Goal: Find specific page/section: Find specific page/section

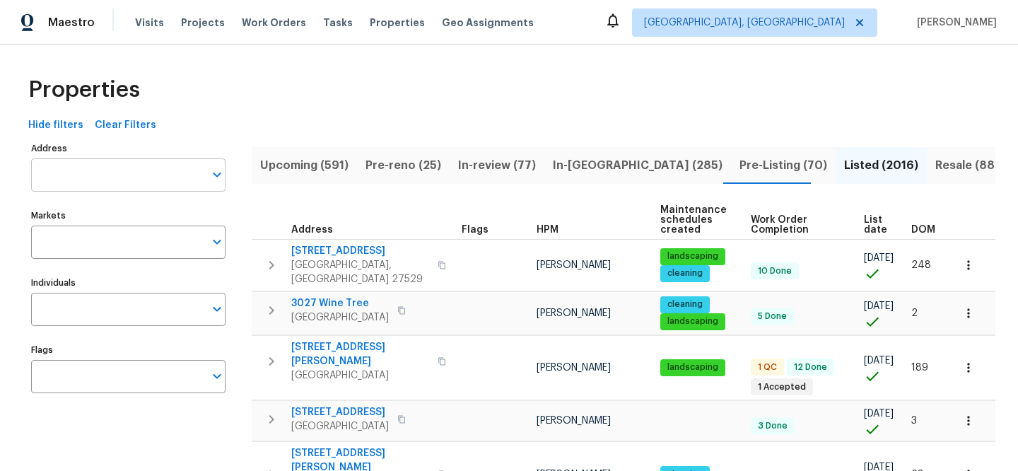
click at [152, 170] on input "Address" at bounding box center [117, 174] width 173 height 33
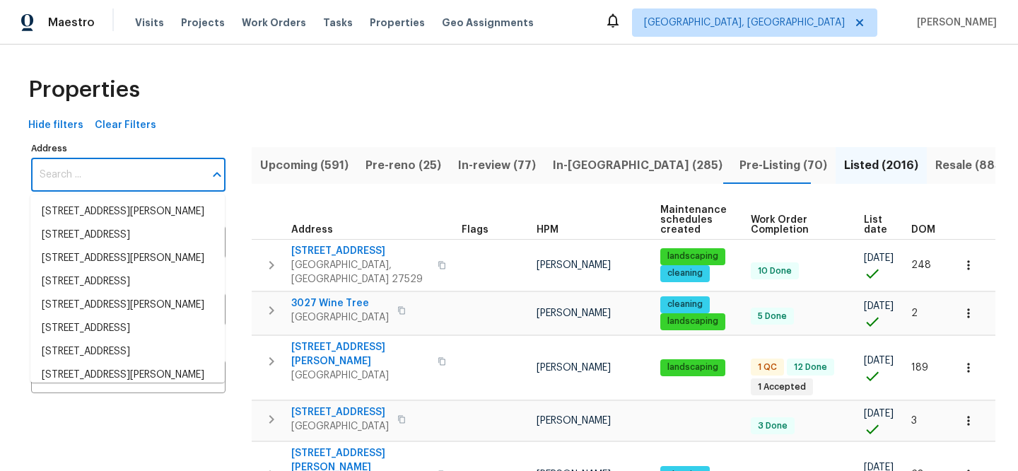
paste input "[STREET_ADDRESS][PERSON_NAME]"
type input "[STREET_ADDRESS][PERSON_NAME]"
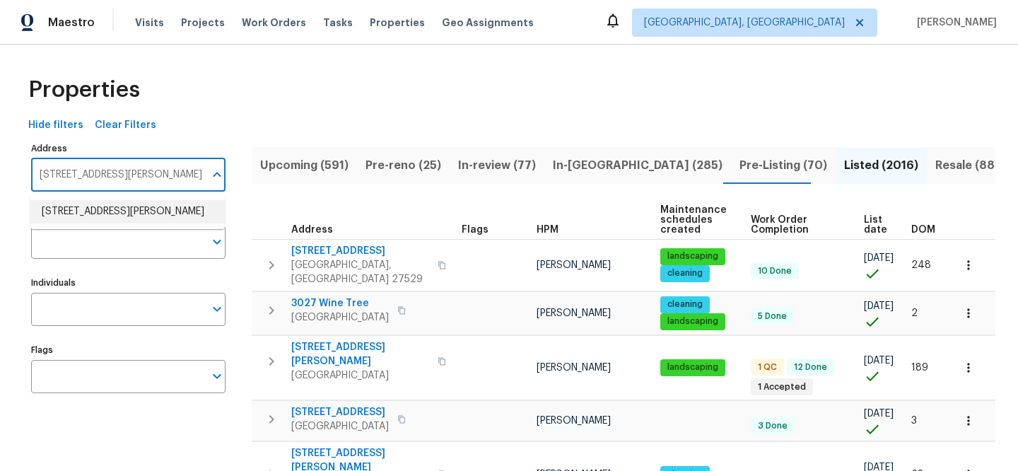
click at [164, 205] on li "[STREET_ADDRESS][PERSON_NAME]" at bounding box center [127, 211] width 194 height 23
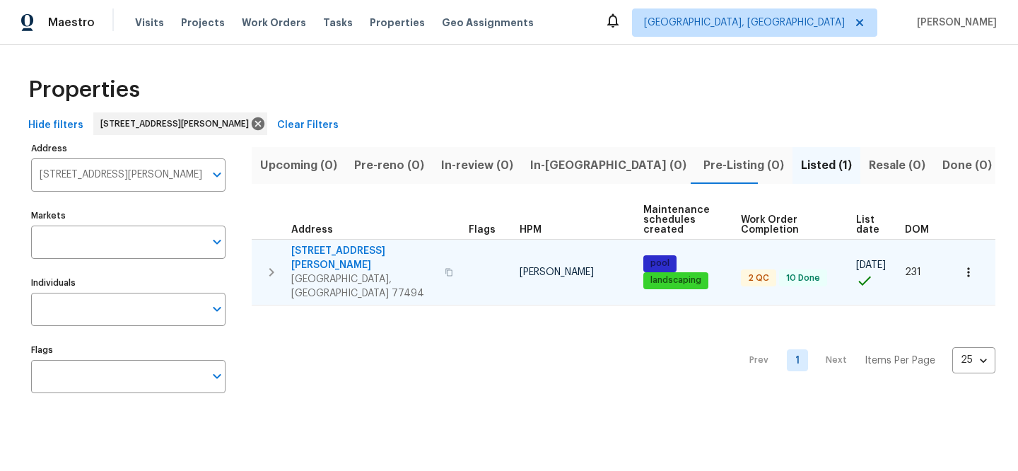
click at [390, 248] on span "[STREET_ADDRESS][PERSON_NAME]" at bounding box center [363, 258] width 145 height 28
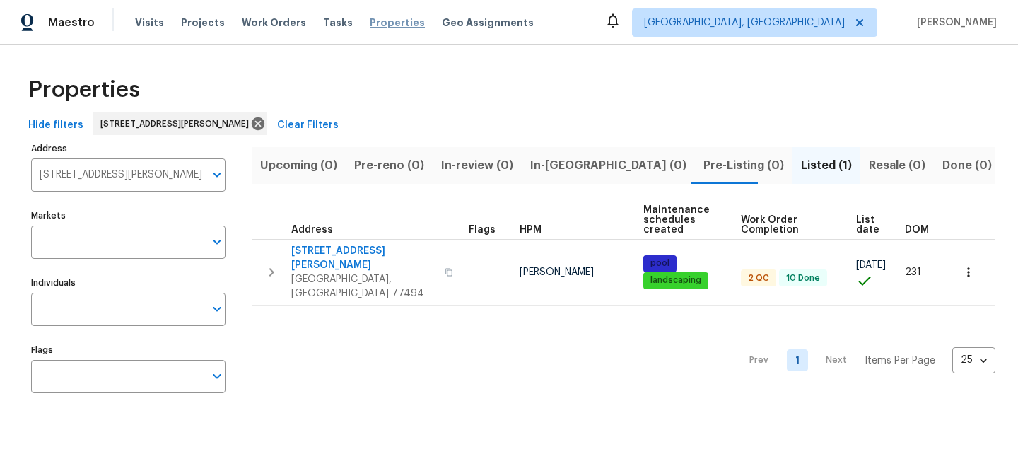
click at [377, 24] on span "Properties" at bounding box center [397, 23] width 55 height 14
click at [304, 126] on span "Clear Filters" at bounding box center [308, 126] width 62 height 18
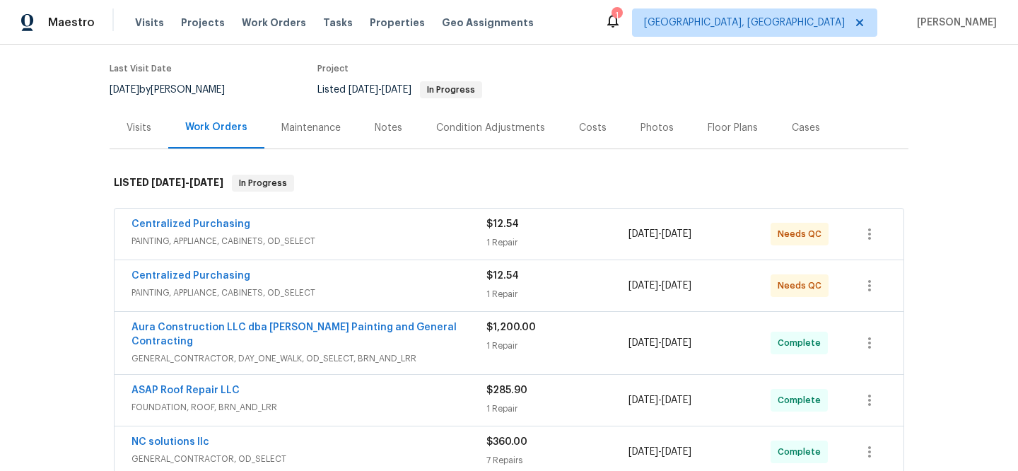
scroll to position [220, 0]
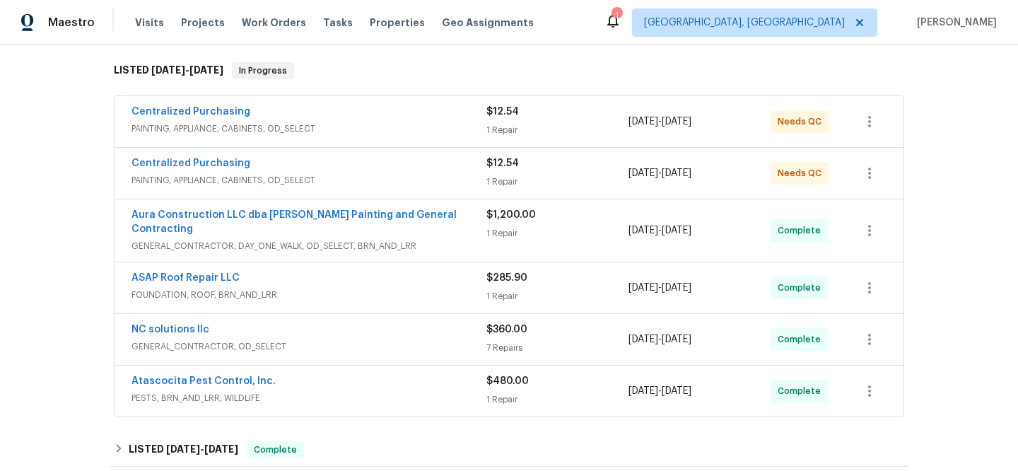
click at [401, 177] on span "PAINTING, APPLIANCE, CABINETS, OD_SELECT" at bounding box center [309, 180] width 355 height 14
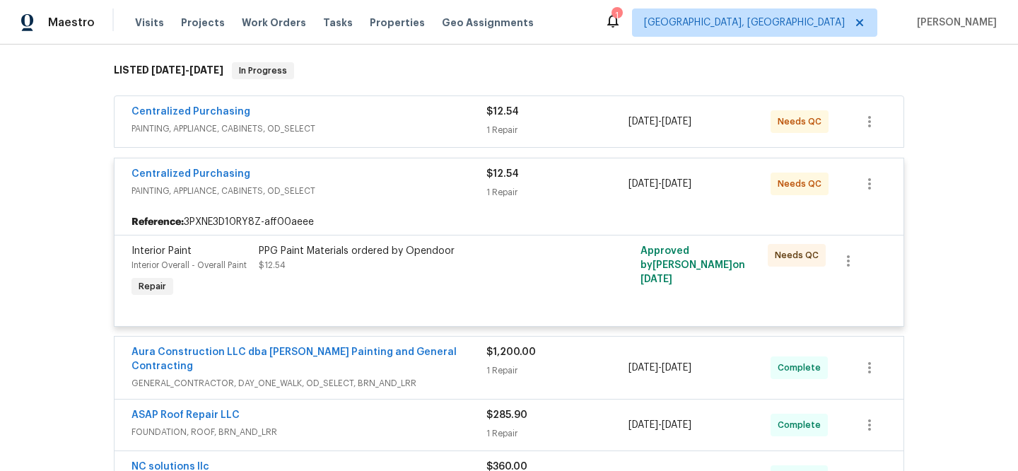
click at [400, 115] on div "Centralized Purchasing" at bounding box center [309, 113] width 355 height 17
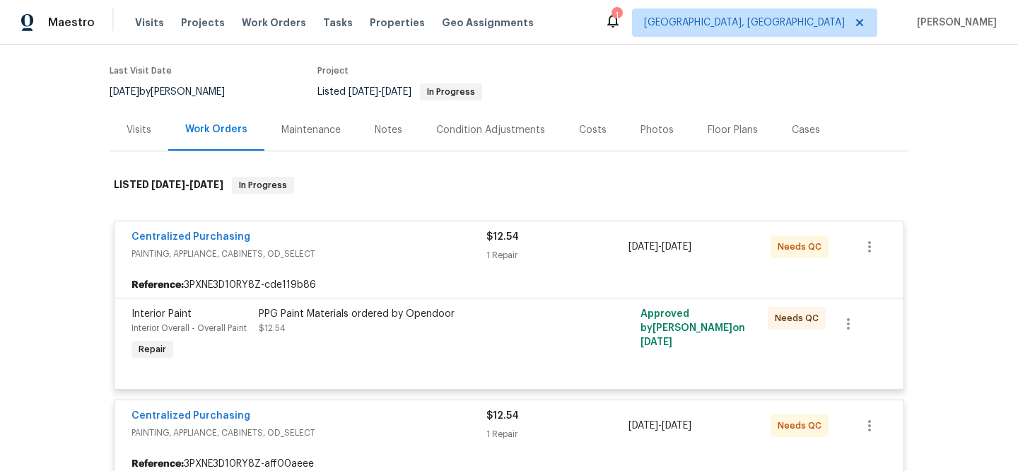
scroll to position [0, 0]
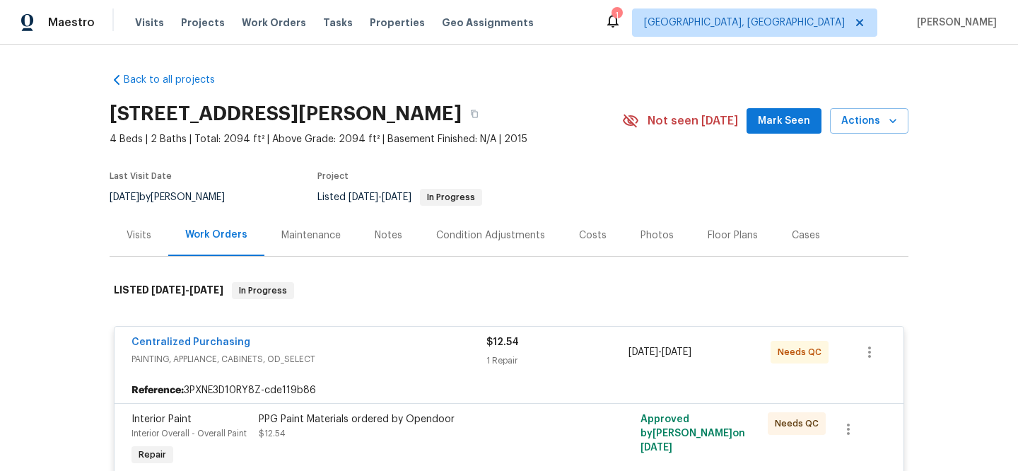
click at [138, 238] on div "Visits" at bounding box center [139, 235] width 25 height 14
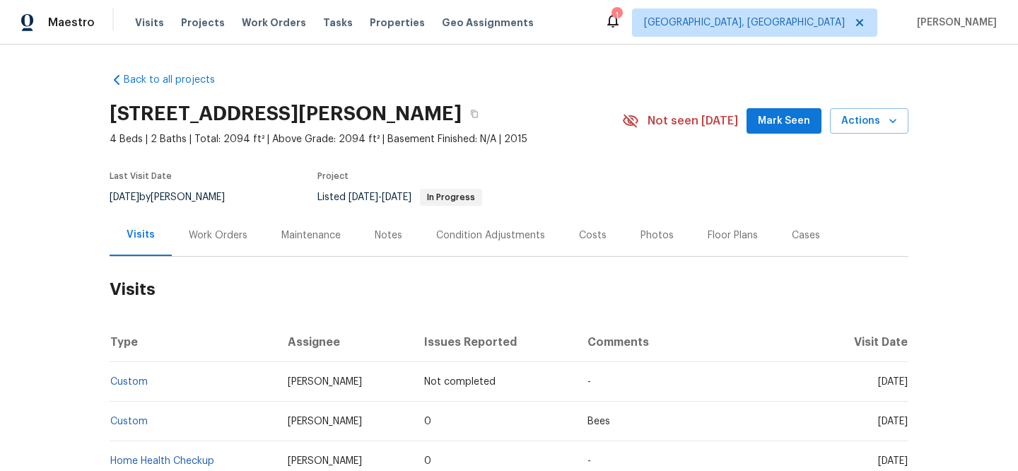
scroll to position [119, 0]
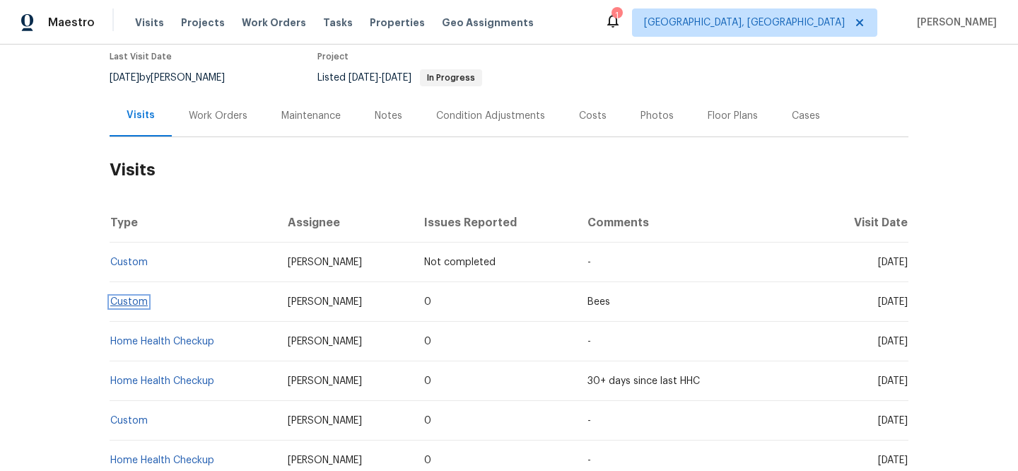
click at [133, 303] on link "Custom" at bounding box center [128, 302] width 37 height 10
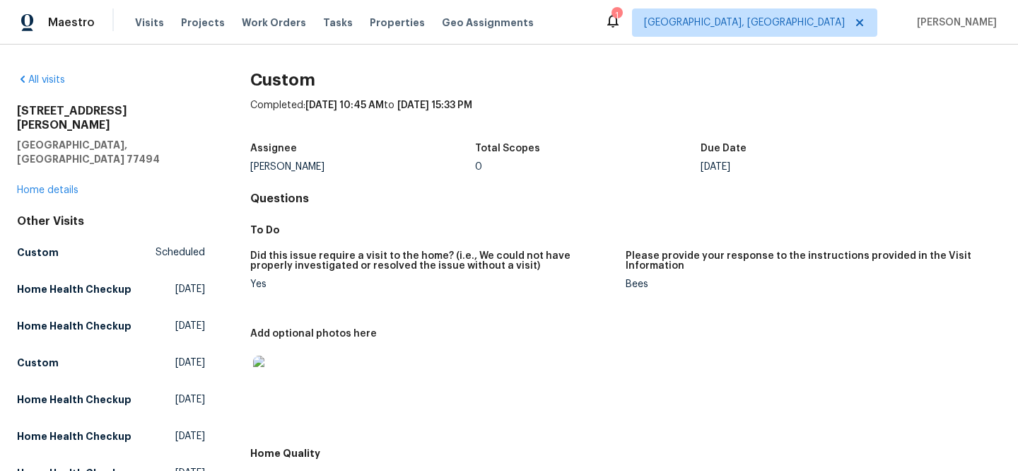
click at [287, 386] on img at bounding box center [275, 378] width 45 height 45
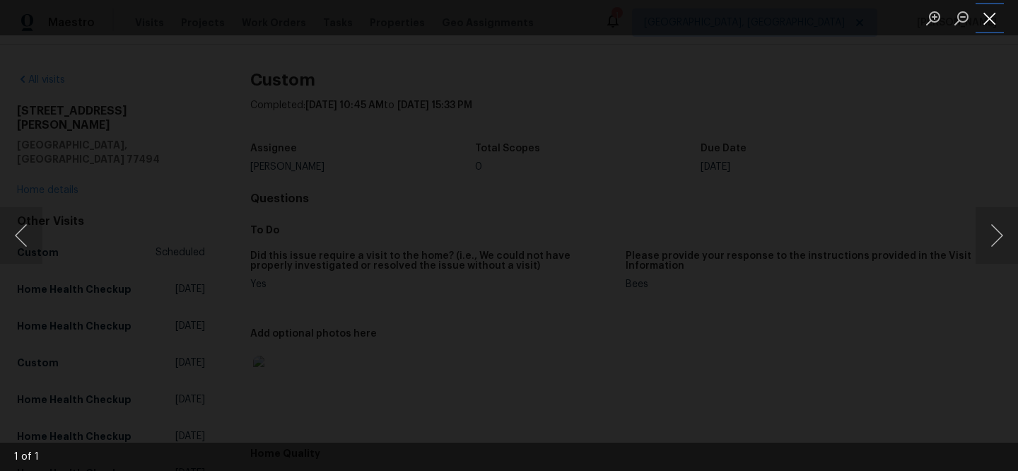
click at [990, 17] on button "Close lightbox" at bounding box center [990, 18] width 28 height 25
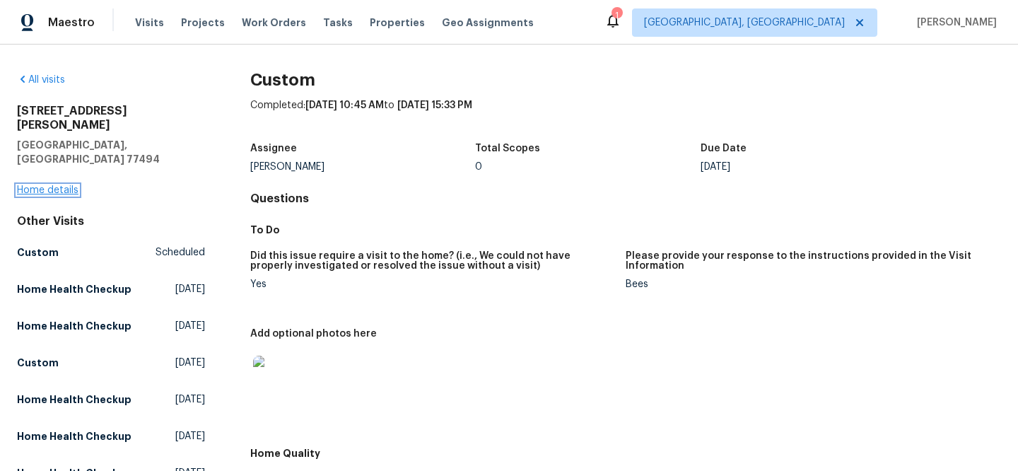
click at [58, 185] on link "Home details" at bounding box center [48, 190] width 62 height 10
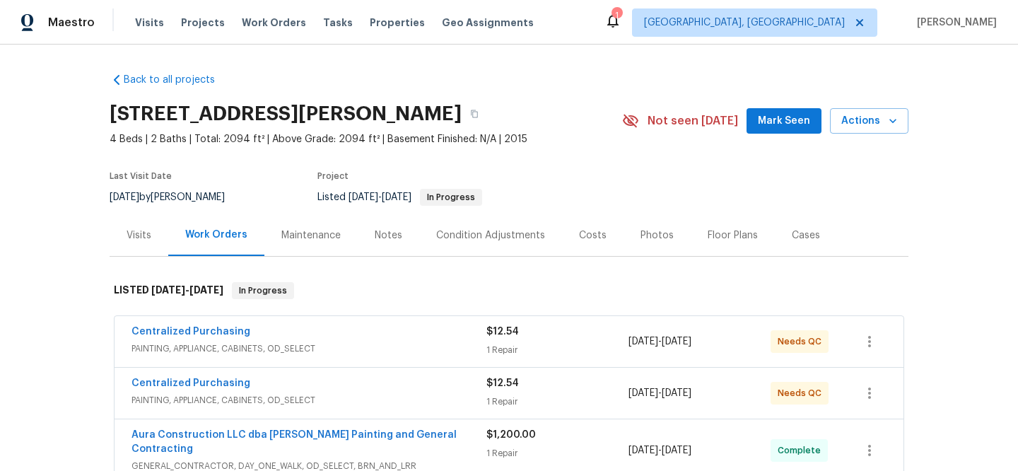
click at [134, 228] on div "Visits" at bounding box center [139, 235] width 25 height 14
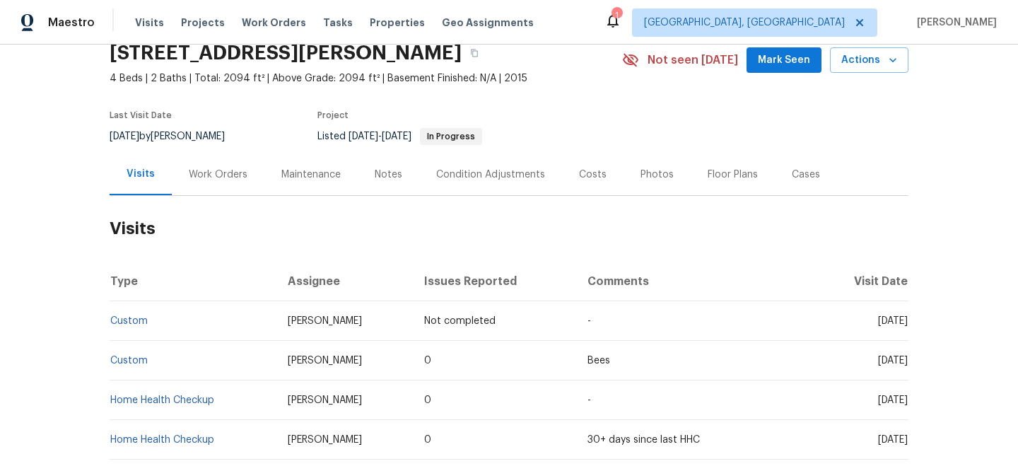
scroll to position [74, 0]
